Goal: Check status: Check status

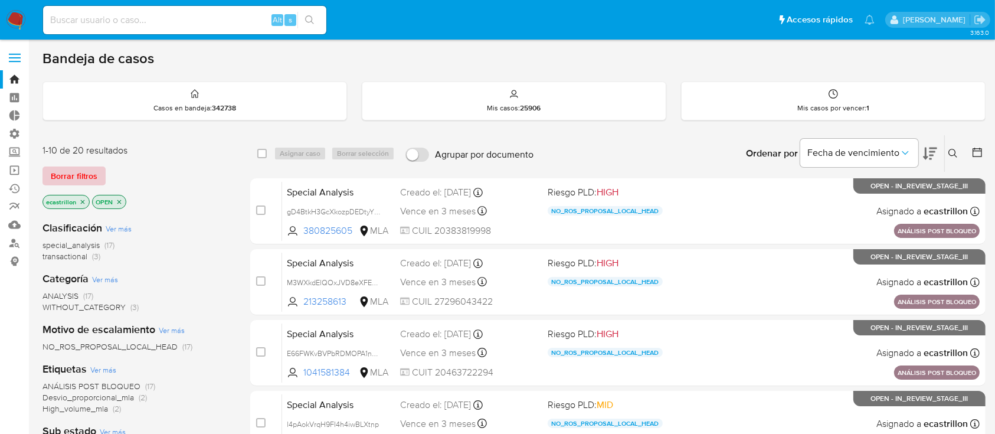
click at [86, 179] on span "Borrar filtros" at bounding box center [74, 176] width 47 height 17
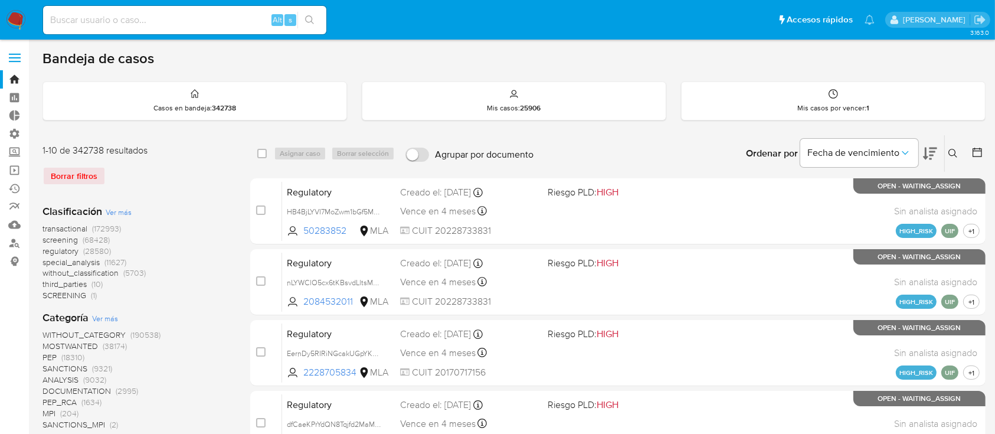
click at [119, 12] on input at bounding box center [184, 19] width 283 height 15
paste input "404573918"
type input "404573918"
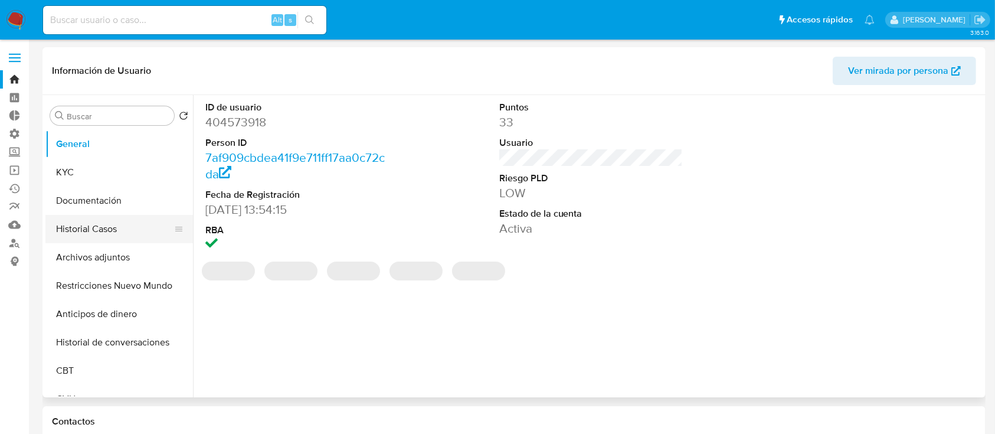
select select "10"
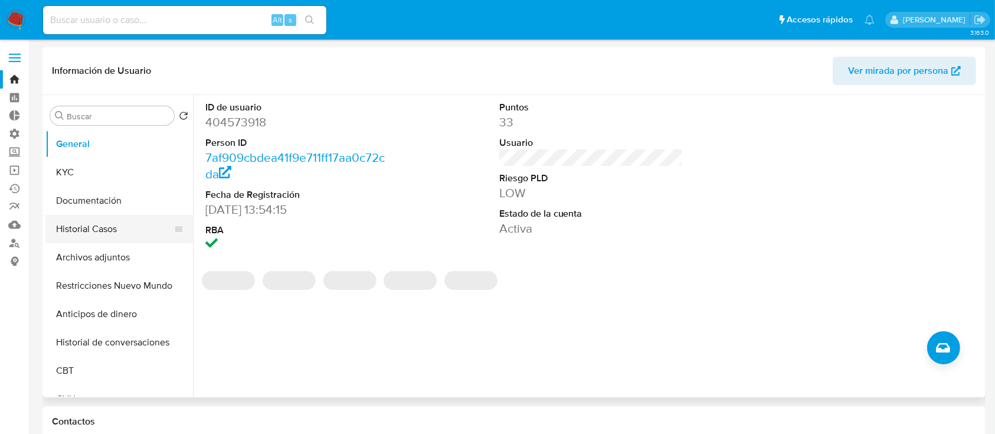
click at [111, 217] on button "Historial Casos" at bounding box center [114, 229] width 138 height 28
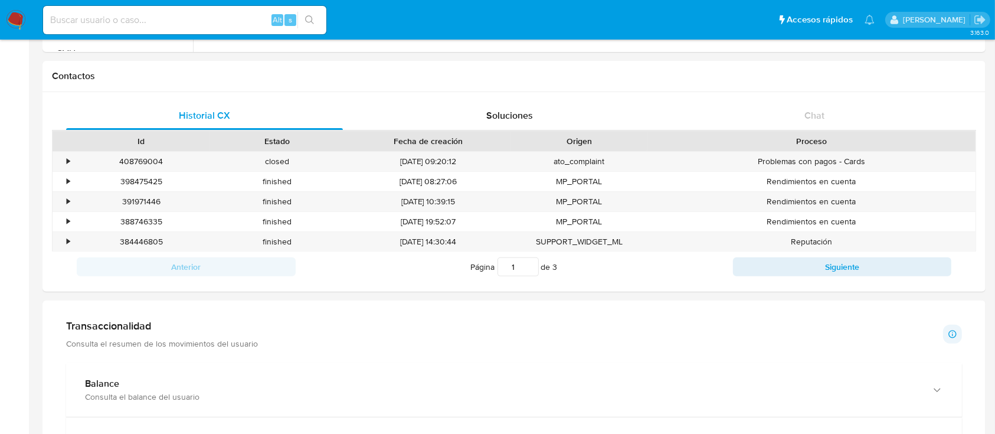
scroll to position [347, 0]
click at [67, 160] on div "•" at bounding box center [68, 159] width 3 height 11
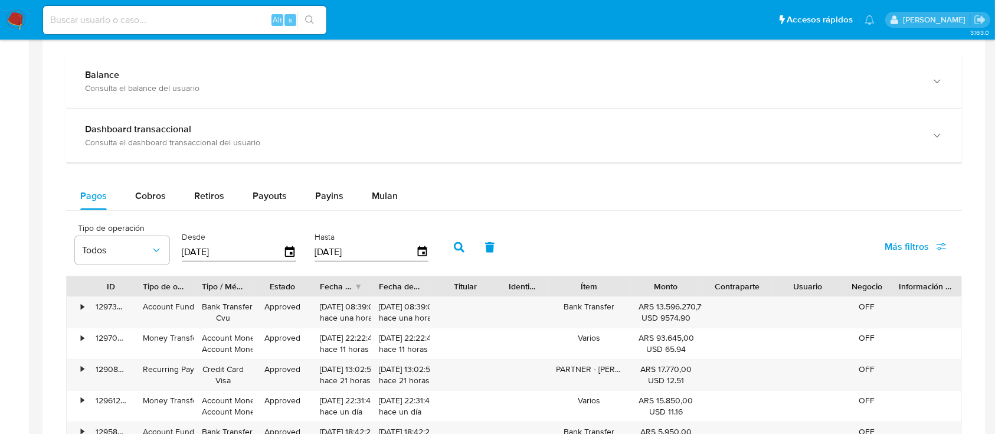
scroll to position [902, 0]
click at [217, 15] on input at bounding box center [184, 19] width 283 height 15
paste input "WBh7XaU2DA9r5UDNxw01Q39g"
type input "WBh7XaU2DA9r5UDNxw01Q39g"
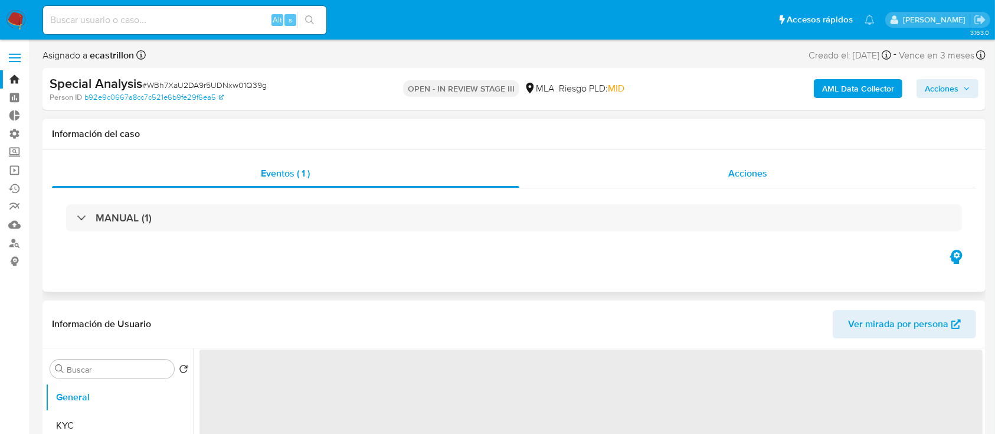
select select "10"
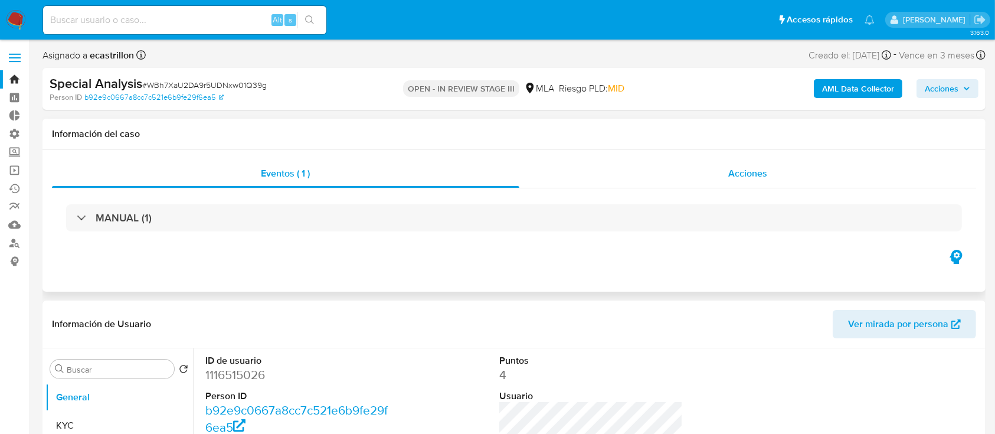
click at [627, 182] on div "Acciones" at bounding box center [747, 173] width 457 height 28
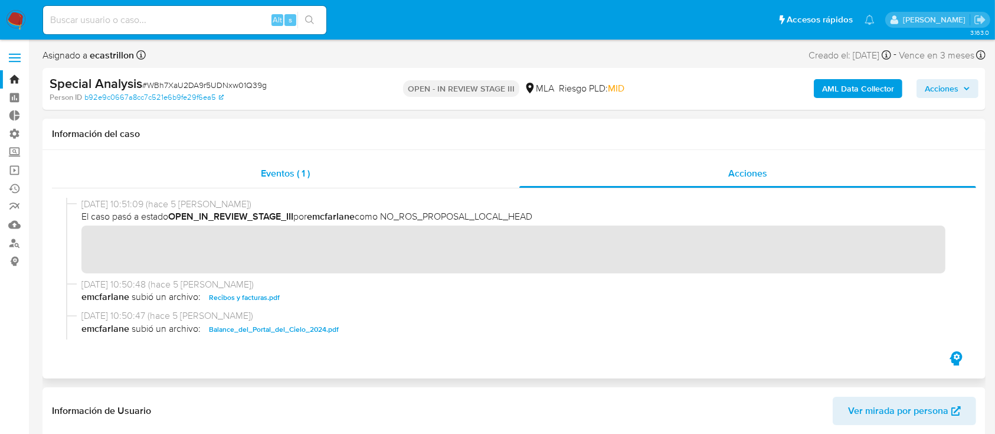
click at [355, 172] on div "Eventos ( 1 )" at bounding box center [285, 173] width 467 height 28
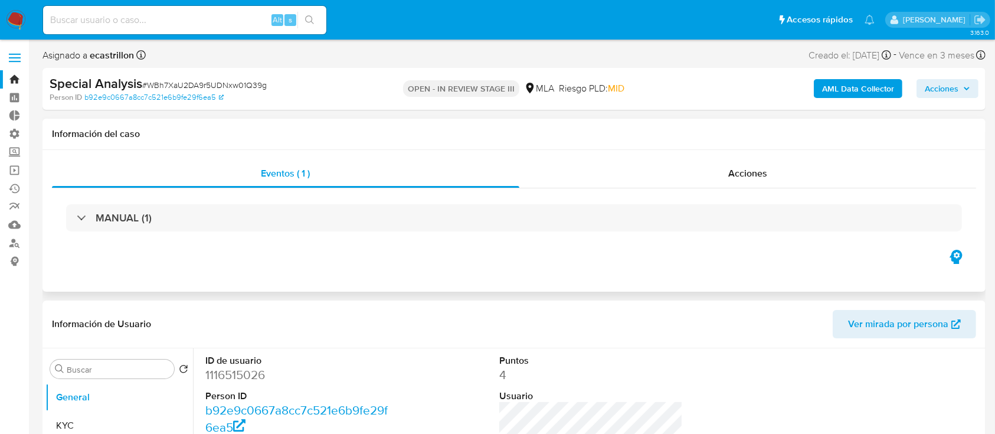
click at [355, 196] on div "MANUAL (1)" at bounding box center [514, 217] width 924 height 59
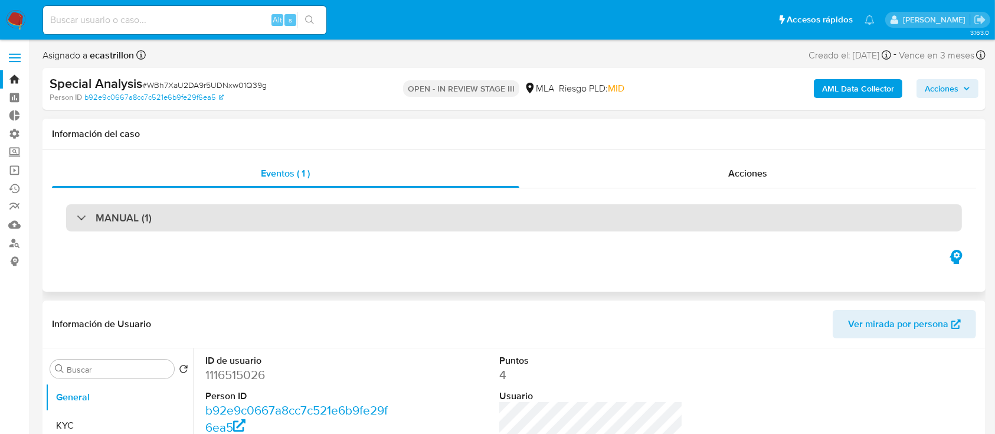
click at [356, 207] on div "MANUAL (1)" at bounding box center [514, 217] width 896 height 27
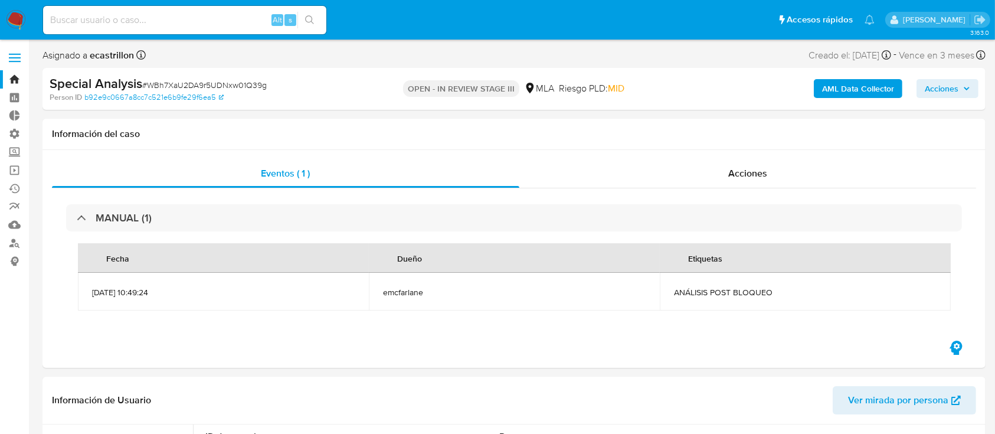
click at [15, 82] on link "Bandeja" at bounding box center [70, 79] width 140 height 18
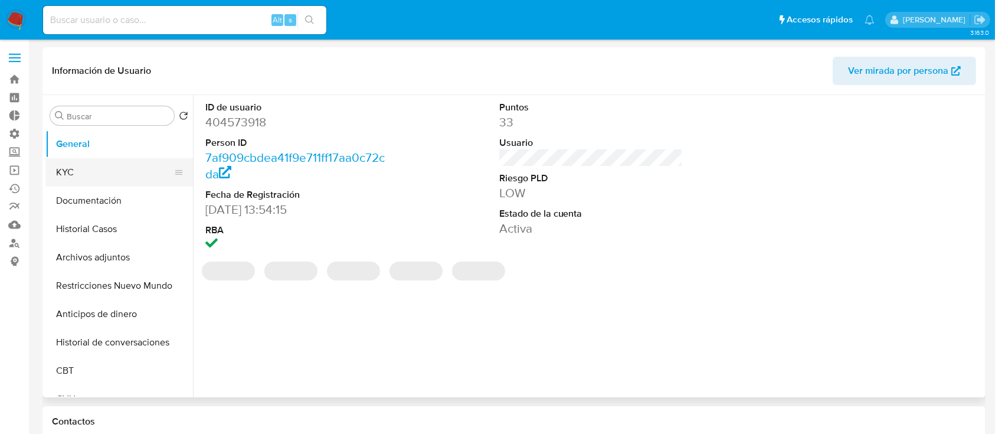
select select "10"
click at [71, 182] on button "KYC" at bounding box center [114, 172] width 138 height 28
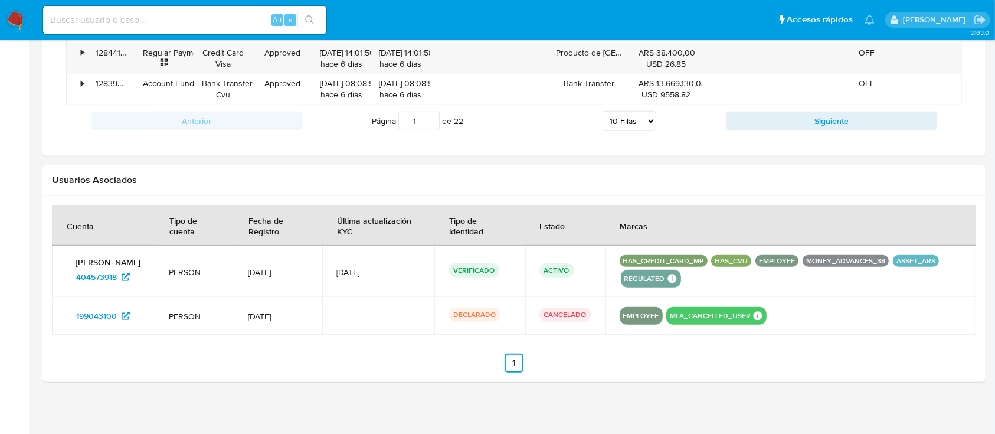
scroll to position [1162, 0]
